Goal: Task Accomplishment & Management: Manage account settings

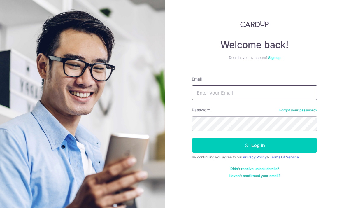
click at [255, 96] on input "Email" at bounding box center [254, 92] width 125 height 15
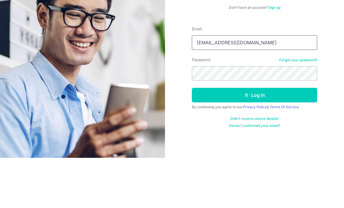
type input "Xoxotweetgal@gmail.com"
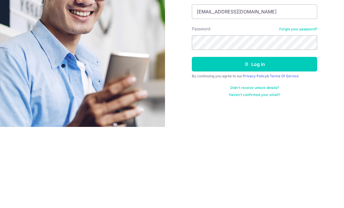
click at [273, 138] on button "Log in" at bounding box center [254, 145] width 125 height 15
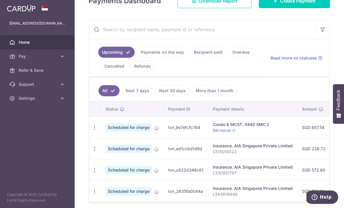
scroll to position [93, 0]
click at [92, 130] on icon "button" at bounding box center [95, 127] width 6 height 6
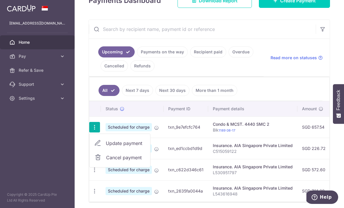
click at [106, 147] on span "Update payment" at bounding box center [126, 143] width 40 height 7
radio input "true"
type input "657.54"
type input "[DATE]"
type input "Blk 1189 08-17"
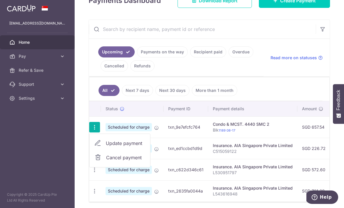
type input "REC185"
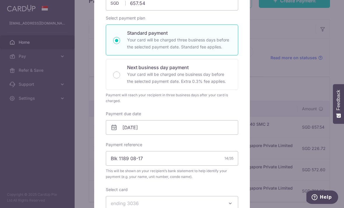
scroll to position [80, 0]
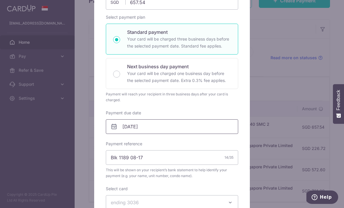
click at [123, 128] on input "[DATE]" at bounding box center [172, 126] width 132 height 15
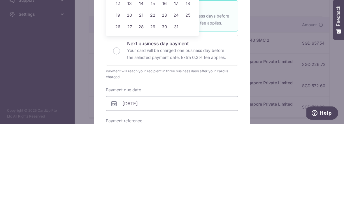
scroll to position [19, 0]
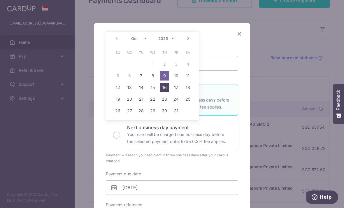
click at [163, 84] on link "16" at bounding box center [164, 87] width 9 height 9
type input "[DATE]"
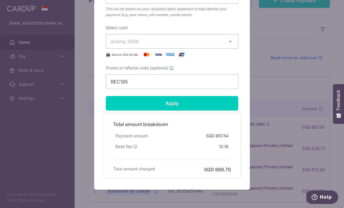
scroll to position [250, 0]
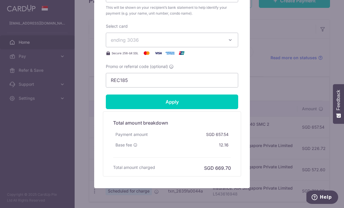
click at [132, 99] on input "Apply" at bounding box center [172, 101] width 132 height 15
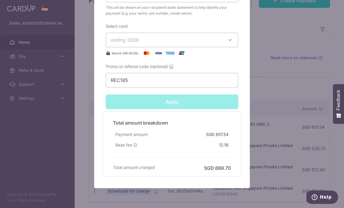
type input "Successfully Applied"
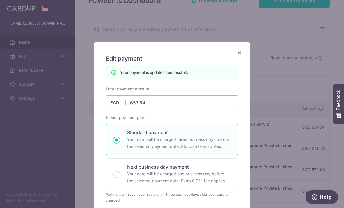
scroll to position [0, 0]
click at [241, 54] on icon "Close" at bounding box center [239, 52] width 7 height 7
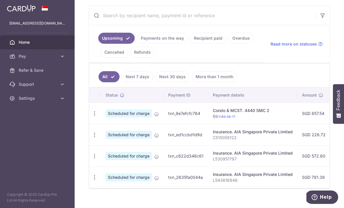
scroll to position [106, 0]
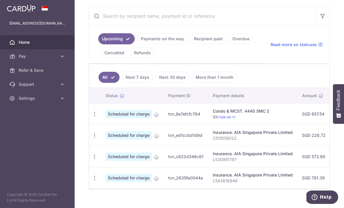
click at [92, 138] on icon "button" at bounding box center [95, 135] width 6 height 6
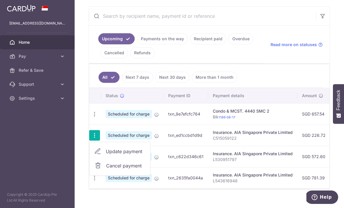
click at [106, 155] on span "Update payment" at bounding box center [126, 151] width 40 height 7
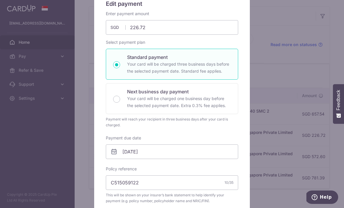
scroll to position [54, 0]
click at [273, 107] on div "Edit payment By clicking apply, you will make changes to all payments to AIA Si…" at bounding box center [172, 104] width 344 height 208
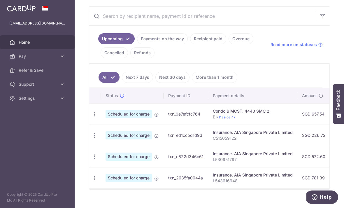
scroll to position [106, 0]
click at [92, 160] on icon "button" at bounding box center [95, 157] width 6 height 6
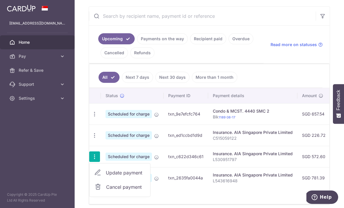
click at [106, 176] on span "Update payment" at bounding box center [126, 172] width 40 height 7
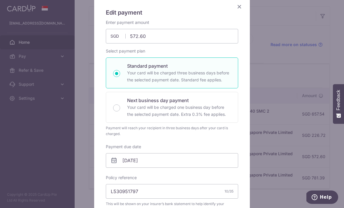
scroll to position [46, 0]
click at [272, 149] on div "Edit payment By clicking apply, you will make changes to all payments to AIA Si…" at bounding box center [172, 104] width 344 height 208
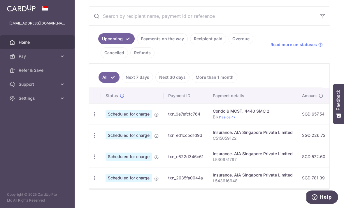
click at [92, 181] on icon "button" at bounding box center [95, 178] width 6 height 6
click at [106, 197] on span "Update payment" at bounding box center [126, 193] width 40 height 7
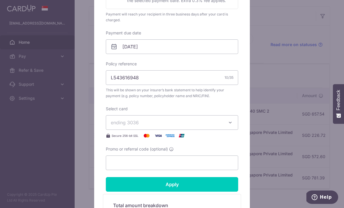
scroll to position [159, 0]
click at [279, 157] on div "Edit payment By clicking apply, you will make changes to all payments to AIA Si…" at bounding box center [172, 104] width 344 height 208
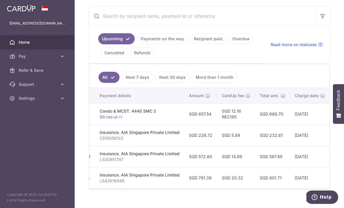
scroll to position [0, 113]
click at [0, 0] on button "button" at bounding box center [0, 0] width 0 height 0
click at [23, 103] on link "Settings" at bounding box center [37, 98] width 75 height 14
click at [20, 131] on link "Logout" at bounding box center [37, 126] width 75 height 14
